Goal: Task Accomplishment & Management: Complete application form

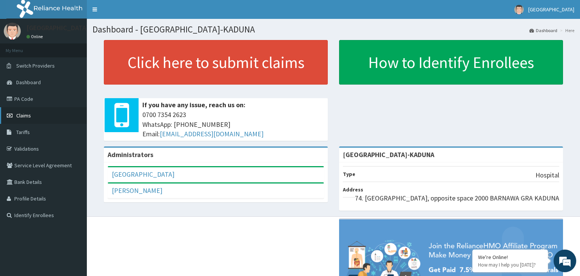
click at [38, 117] on link "Claims" at bounding box center [43, 115] width 87 height 17
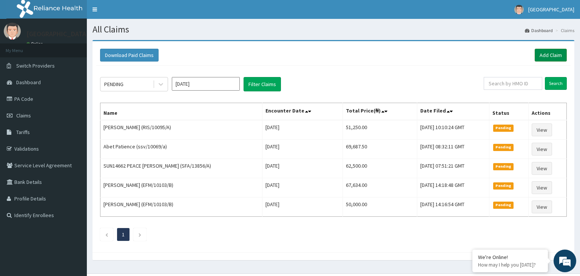
click at [547, 57] on link "Add Claim" at bounding box center [550, 55] width 32 height 13
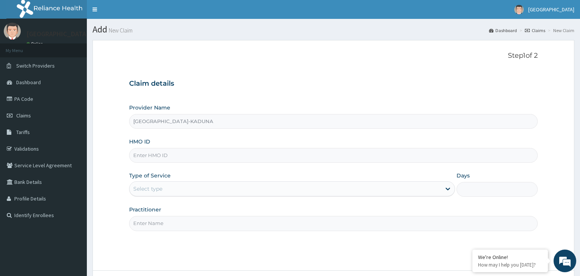
paste input "PFM/10075/B"
click at [143, 162] on input "PFM/10075/B" at bounding box center [333, 155] width 409 height 15
click at [145, 159] on input "PFM/10075/B" at bounding box center [333, 155] width 409 height 15
type input "PFM/10075/B"
click at [185, 188] on div "Select type" at bounding box center [284, 189] width 311 height 12
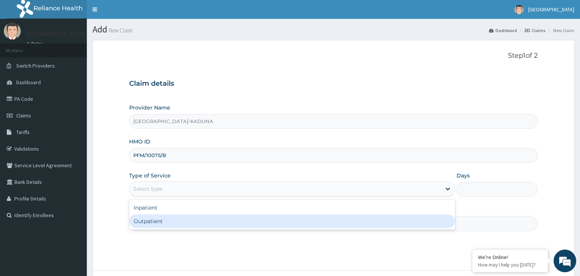
click at [166, 225] on div "Outpatient" at bounding box center [292, 221] width 326 height 14
type input "1"
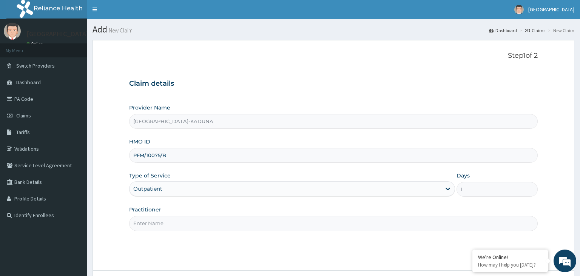
click at [166, 225] on input "Practitioner" at bounding box center [333, 223] width 409 height 15
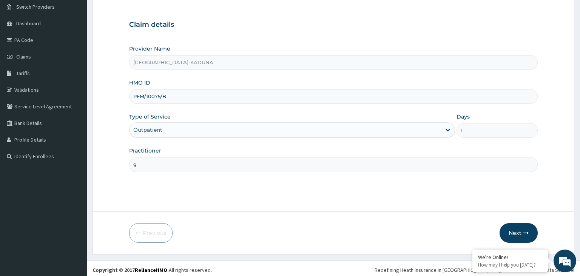
scroll to position [62, 0]
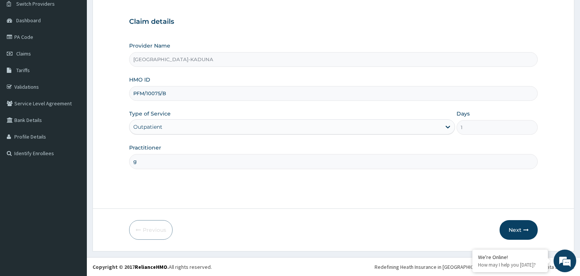
type input "g"
click at [529, 219] on form "Step 1 of 2 Claim details Provider Name Harmony Hospital-KADUNA HMO ID PFM/1007…" at bounding box center [332, 114] width 481 height 273
click at [526, 224] on button "Next" at bounding box center [518, 230] width 38 height 20
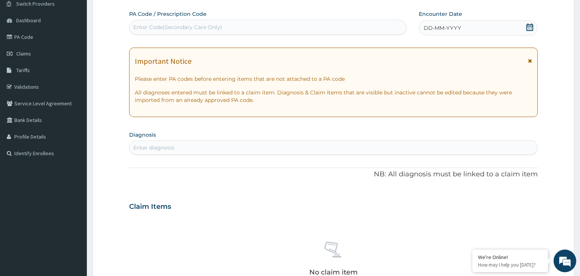
click at [195, 150] on div "Enter diagnosis" at bounding box center [333, 147] width 408 height 12
type input "mala"
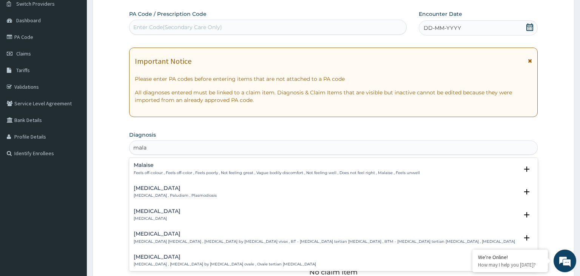
click at [166, 170] on p "Feels off-colour , Feels off-color , Feels poorly , Not feeling great , Vague b…" at bounding box center [277, 172] width 286 height 5
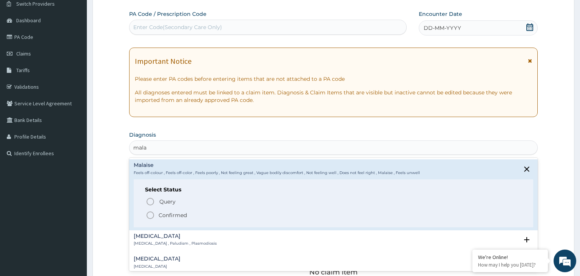
click at [172, 214] on p "Confirmed" at bounding box center [172, 215] width 28 height 8
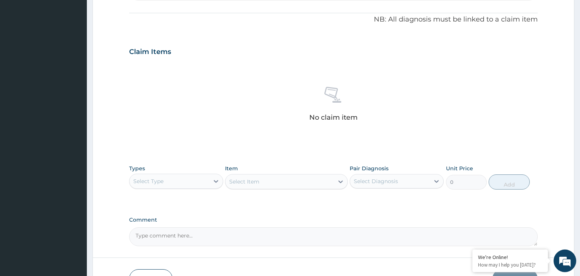
scroll to position [221, 0]
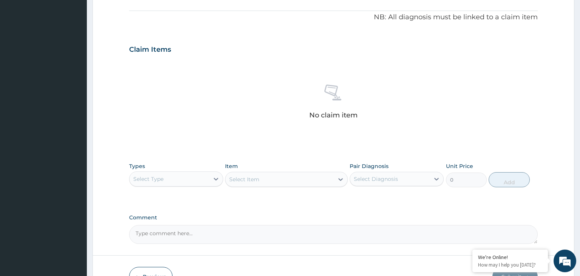
click at [187, 180] on div "Select Type" at bounding box center [169, 179] width 80 height 12
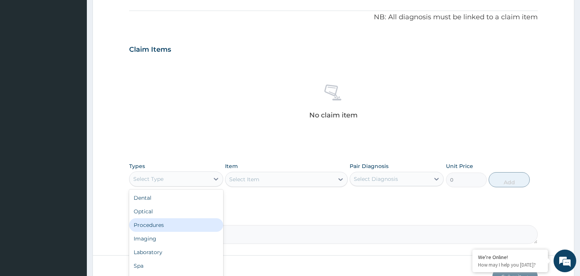
scroll to position [26, 0]
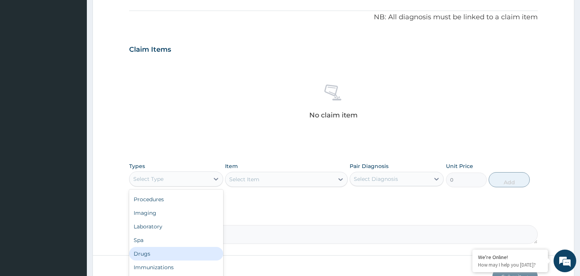
click at [180, 257] on div "Drugs" at bounding box center [176, 254] width 94 height 14
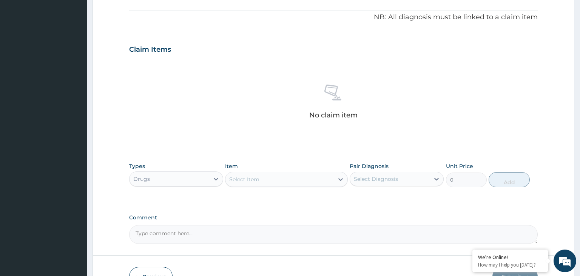
click at [303, 181] on div "Select Item" at bounding box center [279, 179] width 108 height 12
type input "rho"
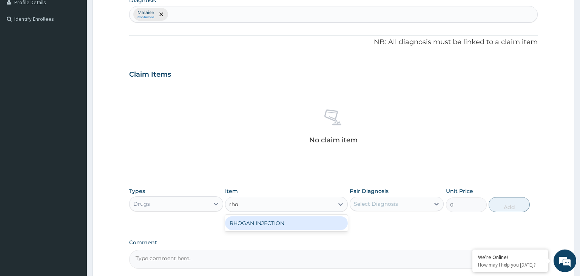
scroll to position [181, 0]
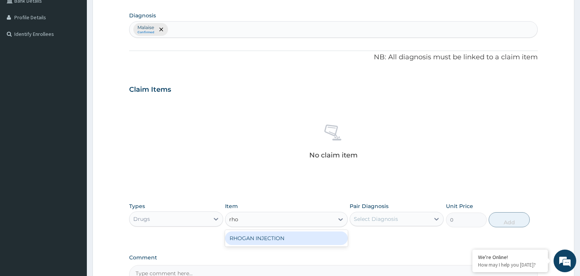
click at [302, 235] on div "RHOGAN INJECTION" at bounding box center [286, 238] width 123 height 14
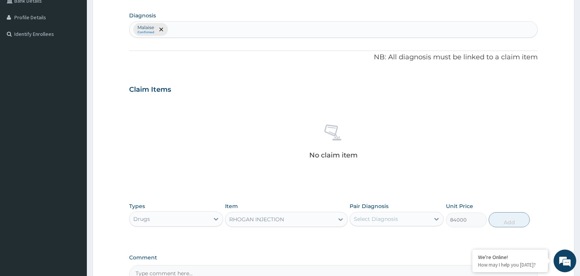
type input "84000"
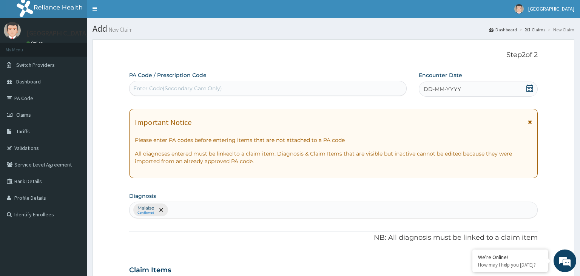
scroll to position [0, 0]
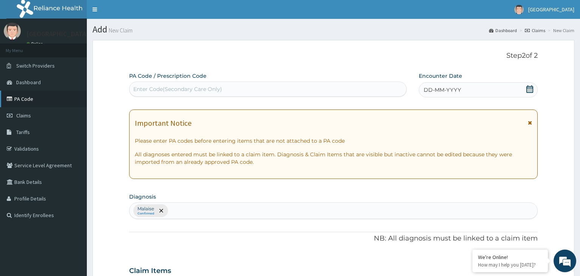
click at [34, 99] on link "PA Code" at bounding box center [43, 99] width 87 height 17
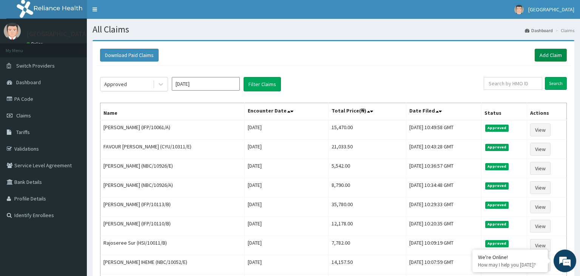
click at [549, 57] on link "Add Claim" at bounding box center [550, 55] width 32 height 13
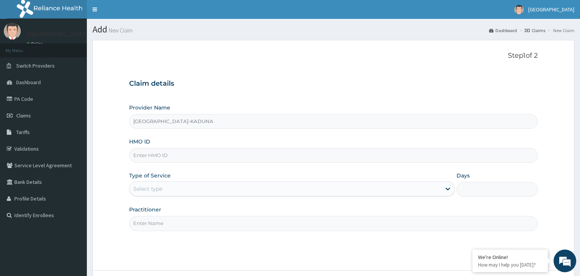
type input "Harmony Hospital-KADUNA"
paste input "PFM/10075/B"
type input "PFM/10075/B"
click at [179, 184] on div "Select type" at bounding box center [284, 189] width 311 height 12
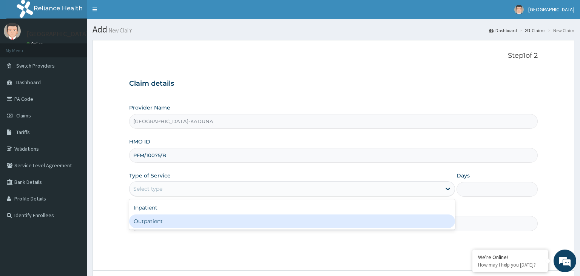
click at [176, 219] on div "Outpatient" at bounding box center [292, 221] width 326 height 14
type input "1"
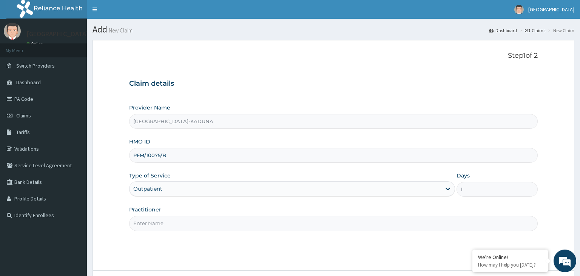
click at [176, 219] on input "Practitioner" at bounding box center [333, 223] width 409 height 15
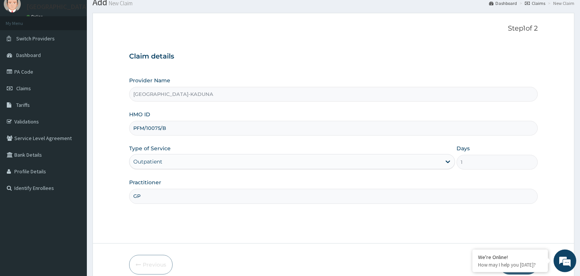
scroll to position [62, 0]
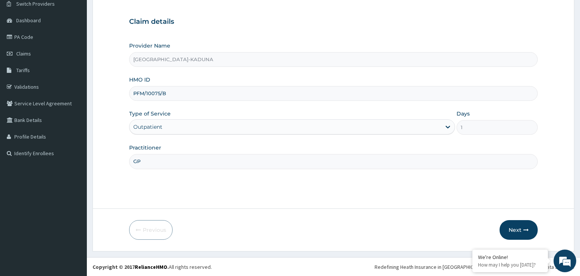
type input "GP"
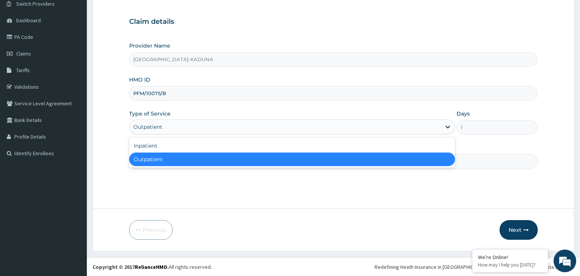
click at [250, 128] on div "Outpatient" at bounding box center [284, 127] width 311 height 12
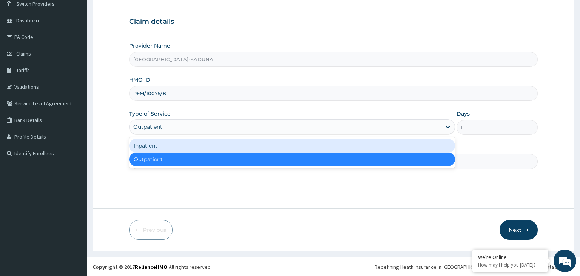
click at [212, 150] on div "Inpatient" at bounding box center [292, 146] width 326 height 14
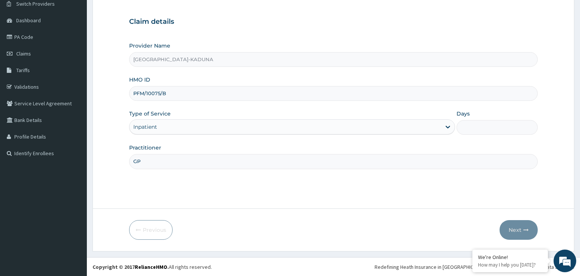
click at [483, 130] on input "Days" at bounding box center [496, 127] width 81 height 15
type input "1"
click at [530, 224] on button "Next" at bounding box center [518, 230] width 38 height 20
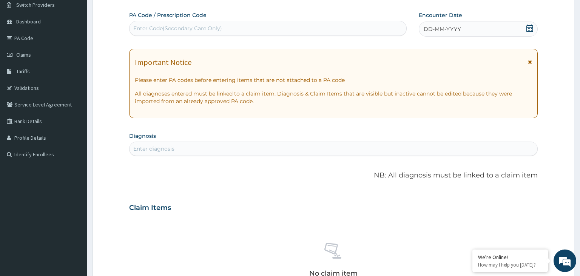
scroll to position [0, 0]
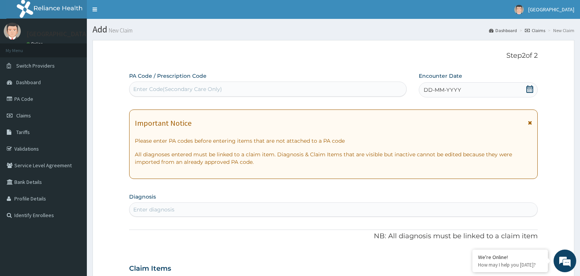
click at [190, 88] on div "Enter Code(Secondary Care Only)" at bounding box center [177, 89] width 89 height 8
type input "PA/8493DE"
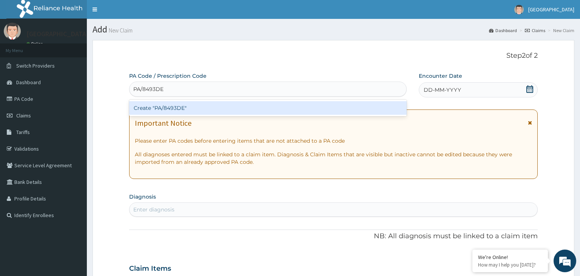
click at [186, 112] on div "Create "PA/8493DE"" at bounding box center [268, 108] width 278 height 14
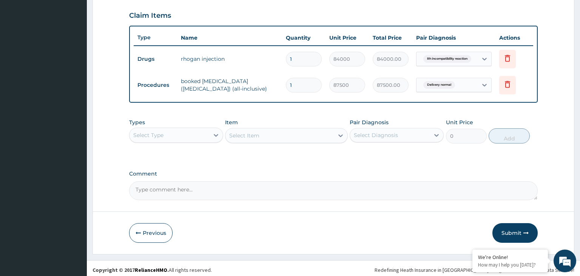
scroll to position [257, 0]
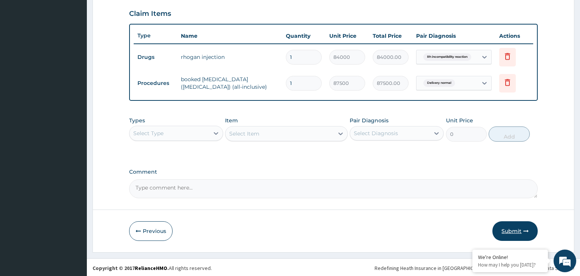
click at [511, 226] on button "Submit" at bounding box center [514, 231] width 45 height 20
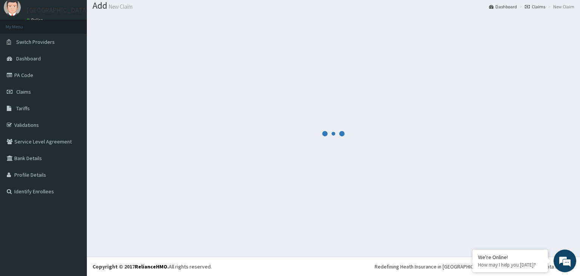
scroll to position [23, 0]
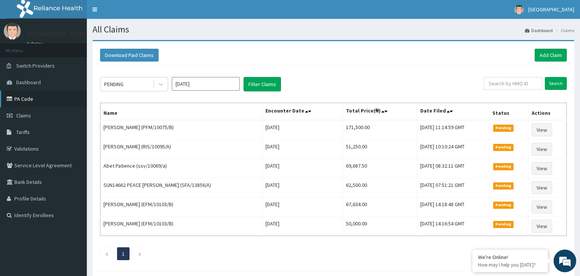
click at [18, 102] on link "PA Code" at bounding box center [43, 99] width 87 height 17
click at [549, 58] on link "Add Claim" at bounding box center [550, 55] width 32 height 13
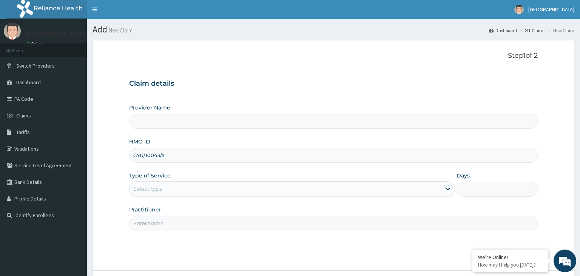
type input "CYU/10043/a"
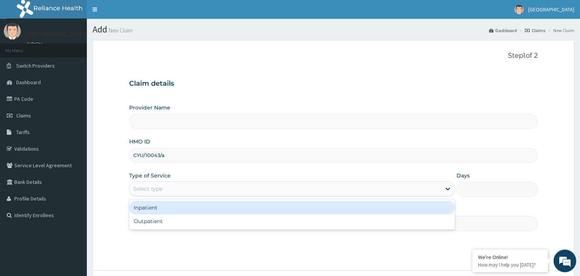
click at [204, 187] on div "Select type" at bounding box center [284, 189] width 311 height 12
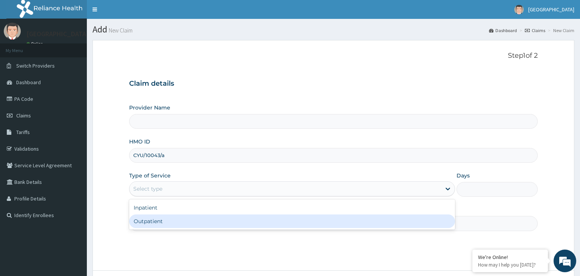
click at [177, 220] on div "Outpatient" at bounding box center [292, 221] width 326 height 14
type input "1"
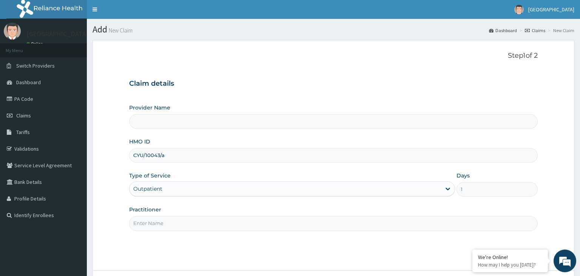
type input "Harmony Hospital-KADUNA"
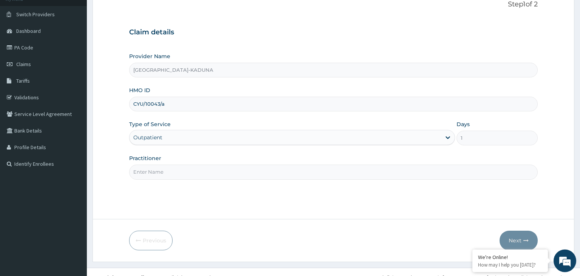
scroll to position [62, 0]
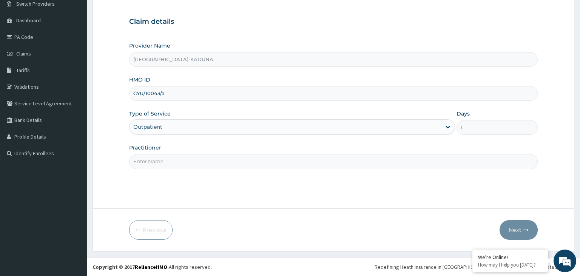
click at [248, 163] on input "Practitioner" at bounding box center [333, 161] width 409 height 15
type input "GP"
click at [515, 227] on button "Next" at bounding box center [518, 230] width 38 height 20
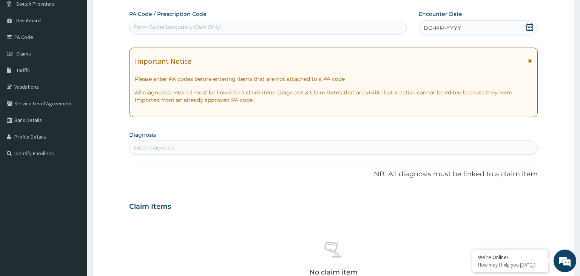
click at [228, 30] on div "Enter Code(Secondary Care Only)" at bounding box center [267, 27] width 277 height 12
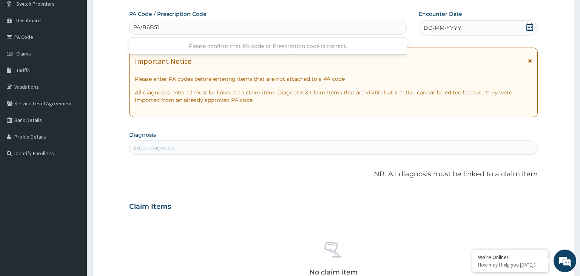
type input "PA/B6B518"
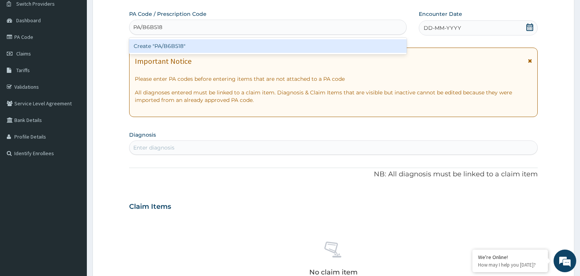
click at [188, 46] on div "Create "PA/B6B518"" at bounding box center [268, 46] width 278 height 14
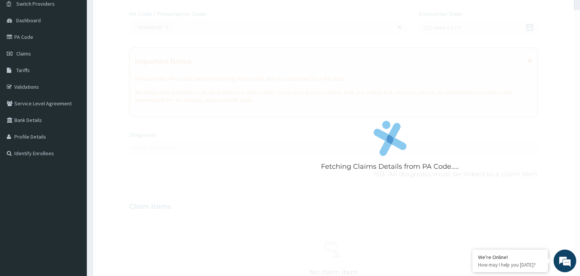
drag, startPoint x: 149, startPoint y: 99, endPoint x: 161, endPoint y: 100, distance: 12.5
click at [160, 100] on div "Fetching Claims Details from PA Code....." at bounding box center [389, 148] width 521 height 276
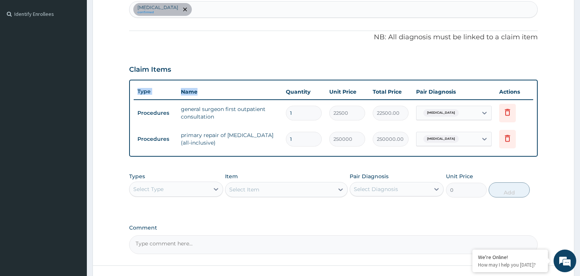
drag, startPoint x: 236, startPoint y: 82, endPoint x: 306, endPoint y: 66, distance: 71.7
click at [306, 80] on div "Type Name Quantity Unit Price Total Price Pair Diagnosis Actions Procedures gen…" at bounding box center [333, 118] width 409 height 77
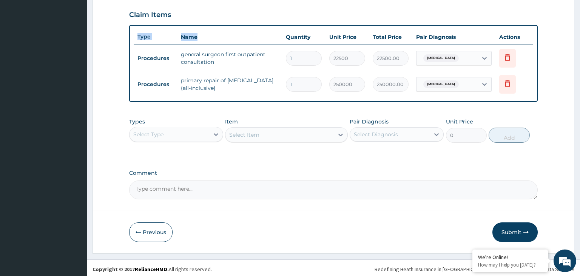
scroll to position [257, 0]
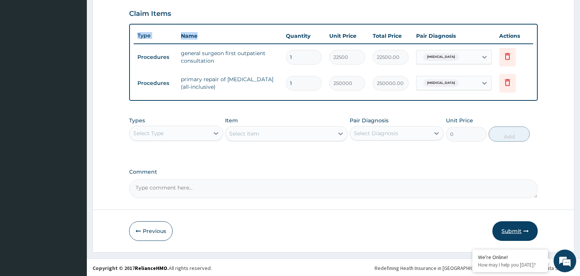
click at [503, 229] on button "Submit" at bounding box center [514, 231] width 45 height 20
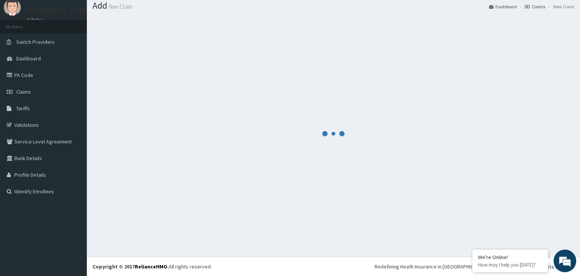
scroll to position [23, 0]
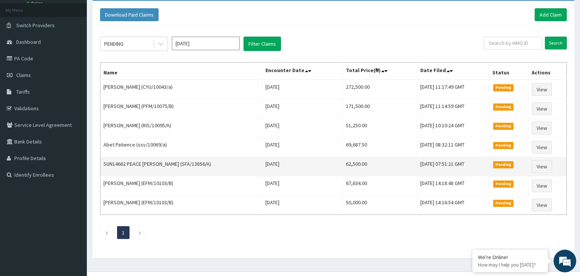
scroll to position [52, 0]
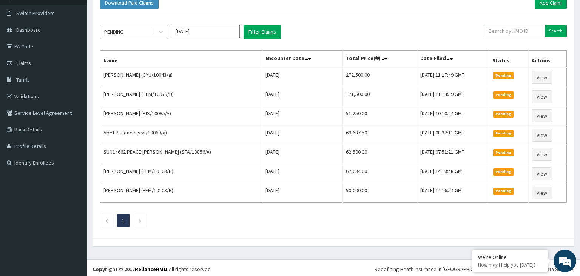
click at [374, 220] on ul "1" at bounding box center [333, 220] width 466 height 13
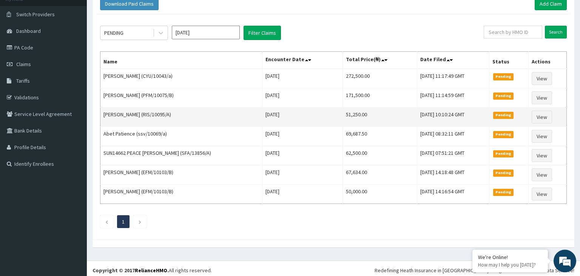
scroll to position [0, 0]
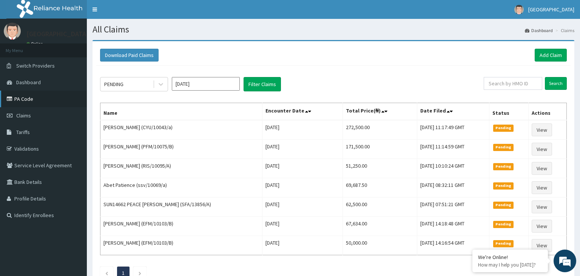
click at [35, 104] on link "PA Code" at bounding box center [43, 99] width 87 height 17
